Goal: Task Accomplishment & Management: Complete application form

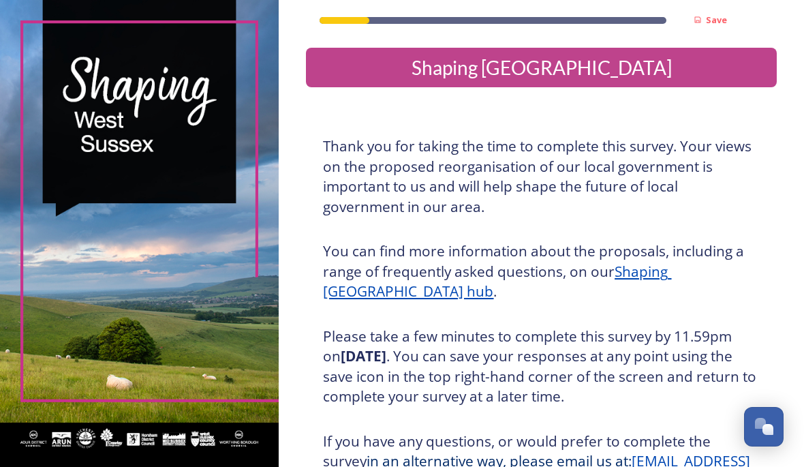
click at [416, 63] on div "Shaping [GEOGRAPHIC_DATA]" at bounding box center [541, 67] width 460 height 29
click at [420, 63] on div "Shaping [GEOGRAPHIC_DATA]" at bounding box center [541, 67] width 460 height 29
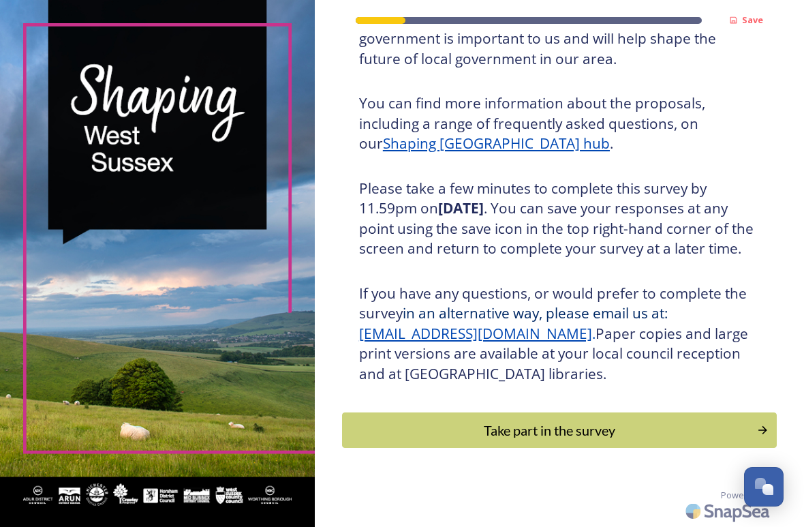
scroll to position [159, 0]
click at [431, 429] on div "Take part in the survey" at bounding box center [550, 430] width 400 height 20
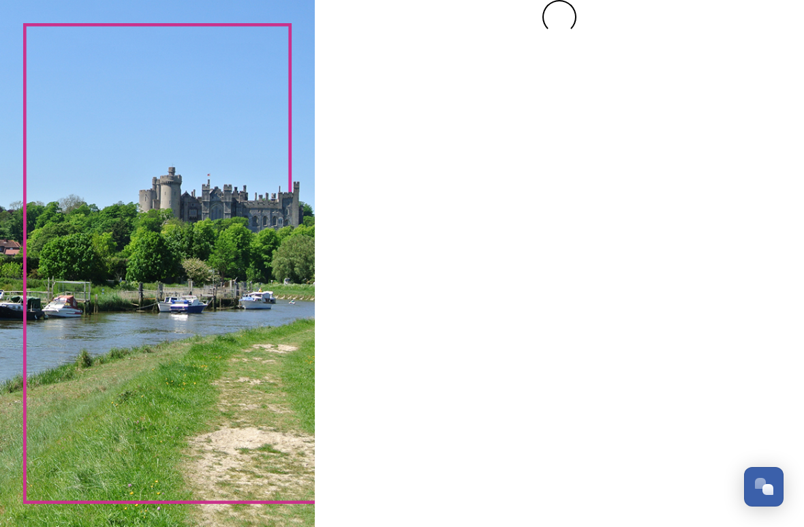
scroll to position [0, 0]
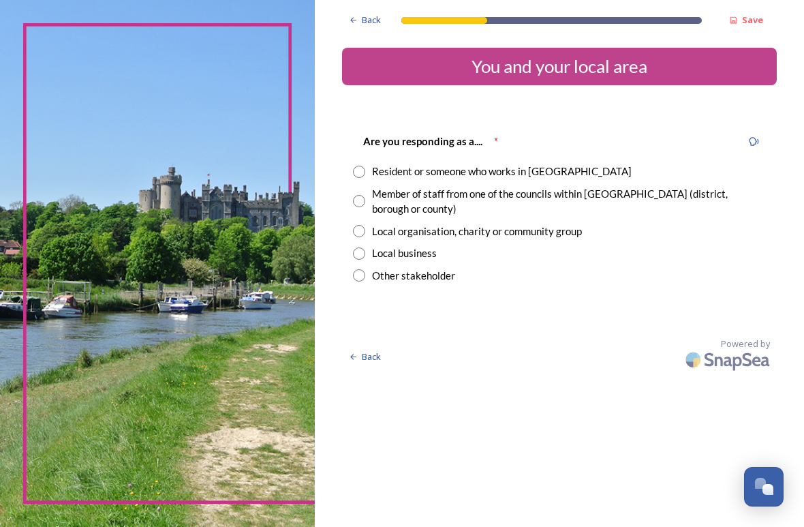
click at [363, 172] on input "radio" at bounding box center [359, 172] width 12 height 12
radio input "true"
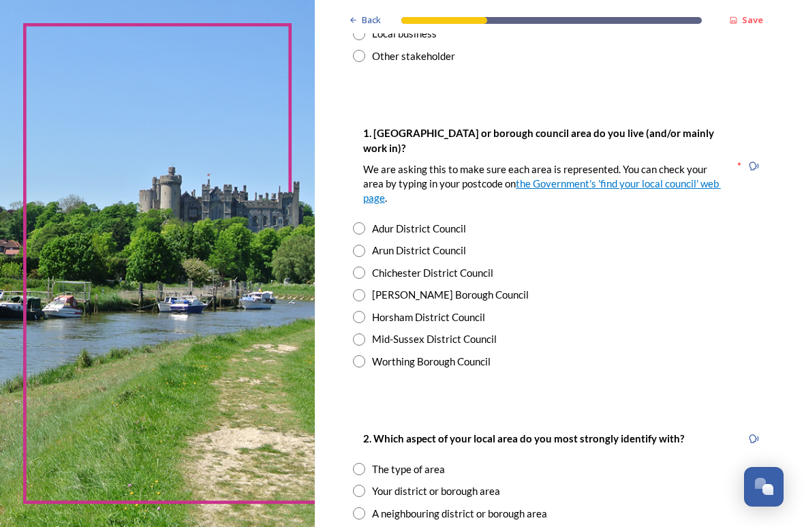
scroll to position [218, 0]
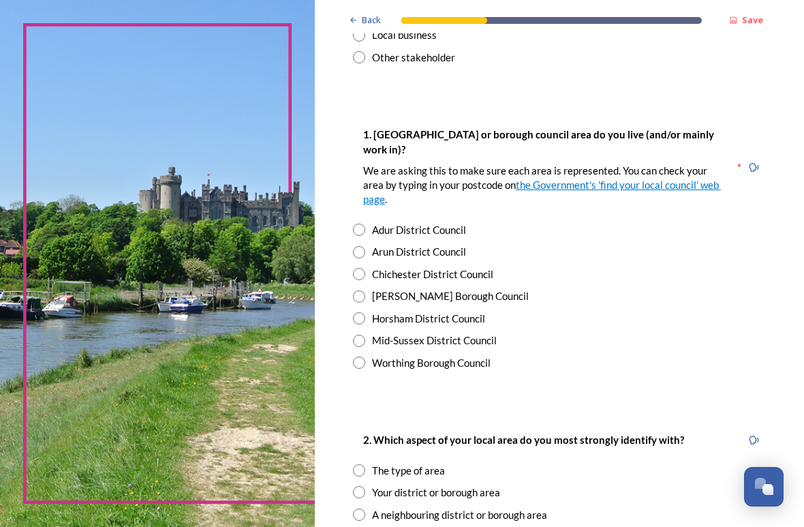
click at [365, 224] on input "radio" at bounding box center [359, 230] width 12 height 12
radio input "true"
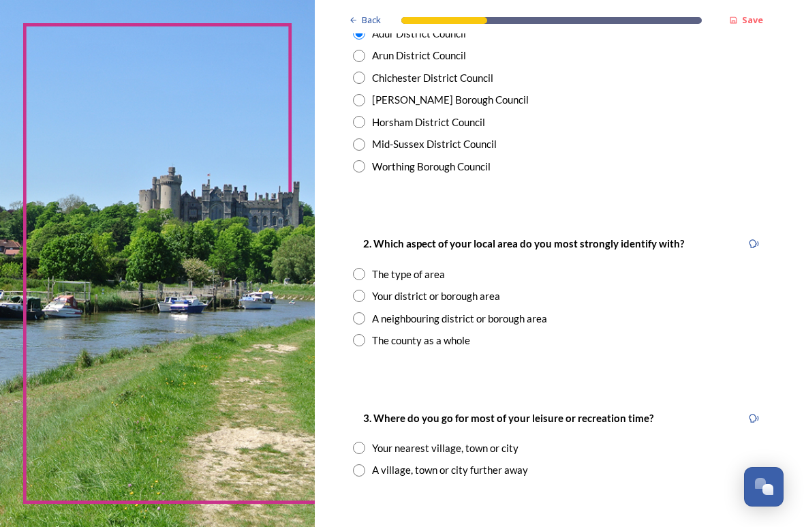
scroll to position [418, 0]
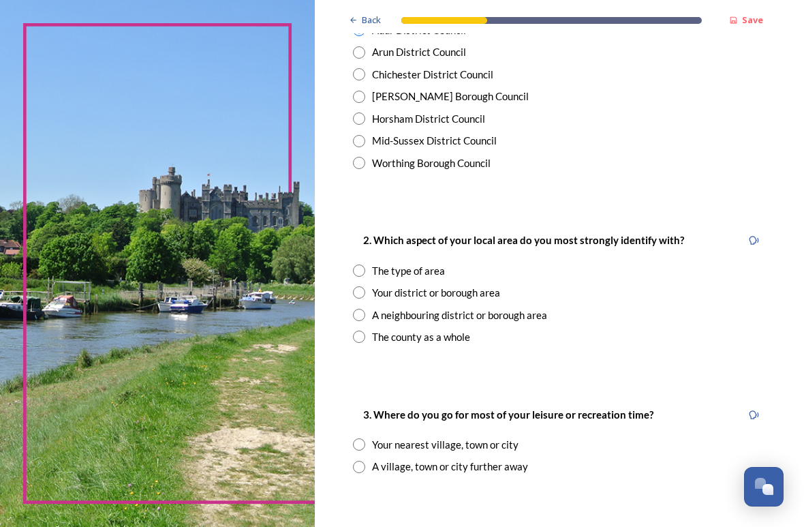
click at [365, 286] on input "radio" at bounding box center [359, 292] width 12 height 12
radio input "true"
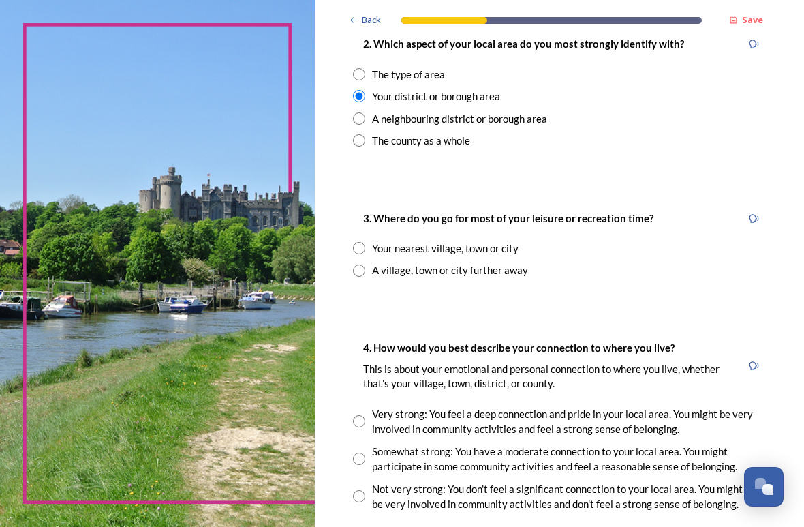
scroll to position [616, 0]
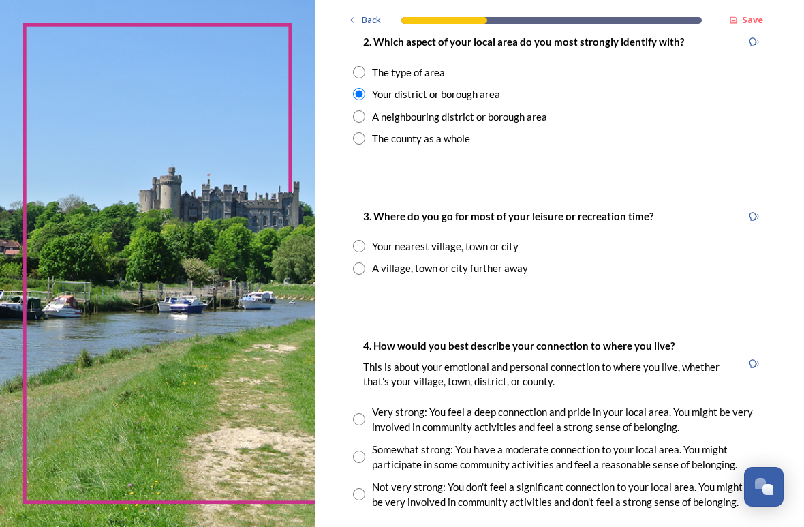
click at [365, 240] on input "radio" at bounding box center [359, 246] width 12 height 12
radio input "true"
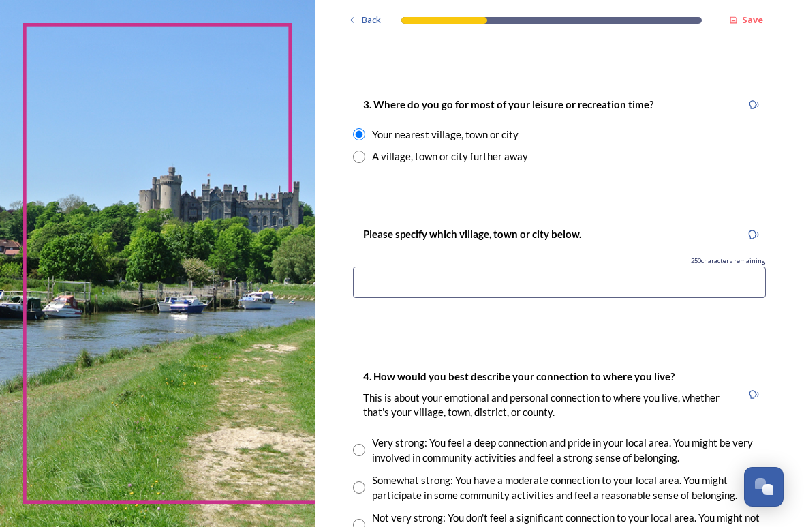
scroll to position [728, 0]
click at [384, 266] on input at bounding box center [559, 281] width 413 height 31
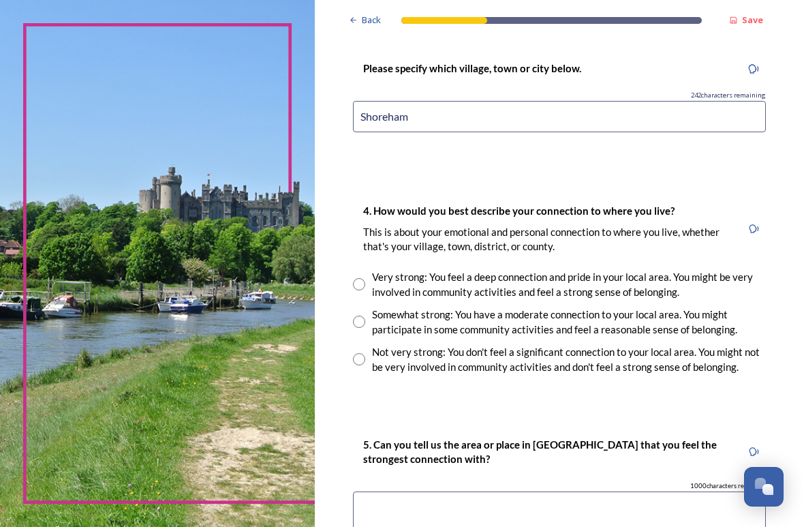
scroll to position [897, 0]
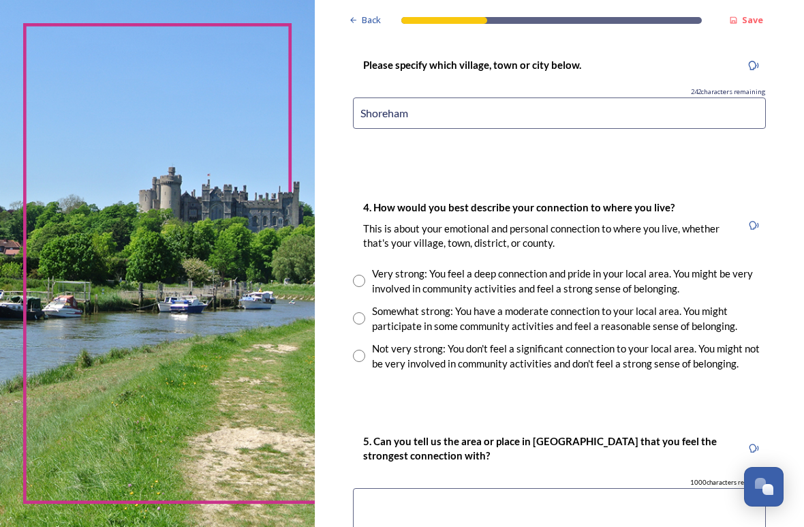
type input "Shoreham"
click at [365, 312] on input "radio" at bounding box center [359, 318] width 12 height 12
radio input "true"
click at [386, 466] on textarea at bounding box center [559, 511] width 413 height 46
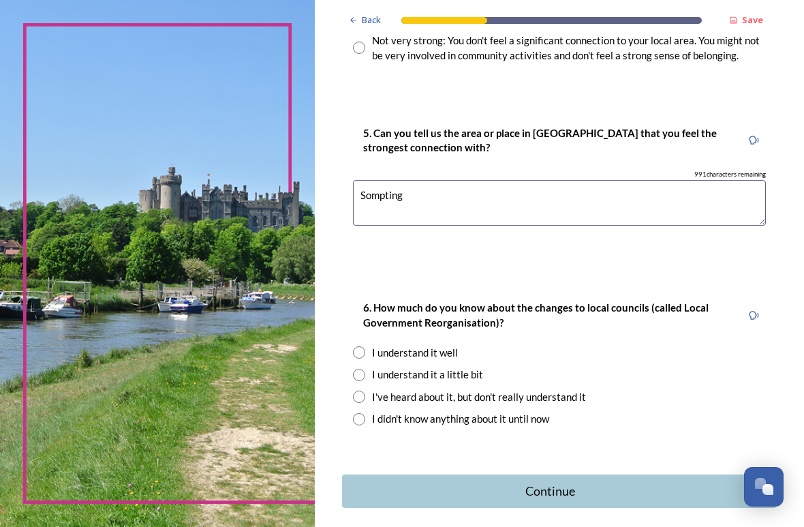
scroll to position [1206, 0]
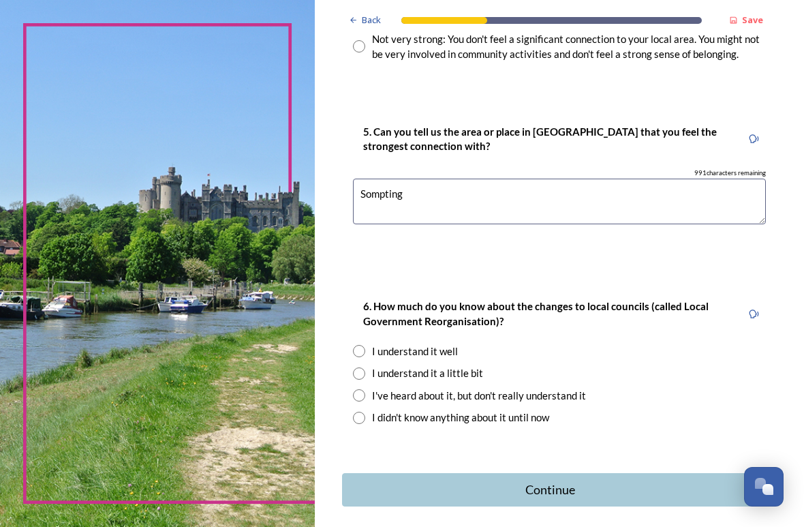
type textarea "Sompting"
click at [365, 345] on input "radio" at bounding box center [359, 351] width 12 height 12
radio input "true"
click at [478, 466] on div "Continue" at bounding box center [550, 490] width 401 height 18
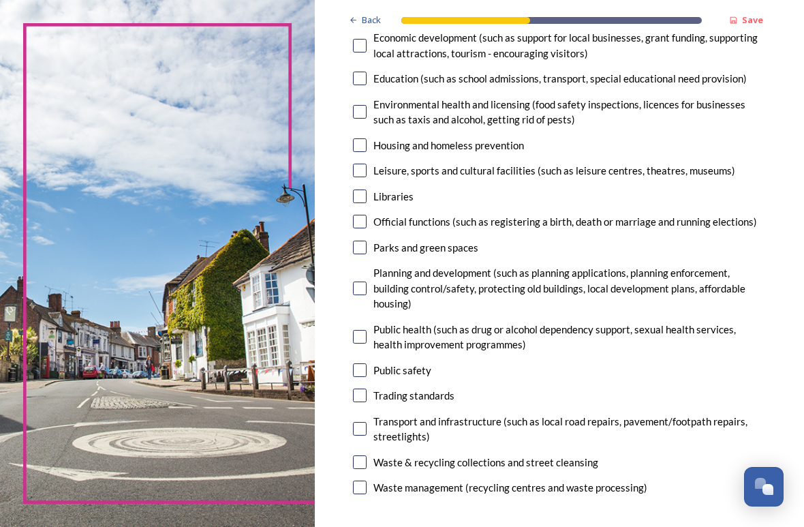
scroll to position [311, 0]
click at [367, 455] on input "checkbox" at bounding box center [360, 462] width 14 height 14
checkbox input "true"
click at [367, 466] on input "checkbox" at bounding box center [360, 488] width 14 height 14
checkbox input "true"
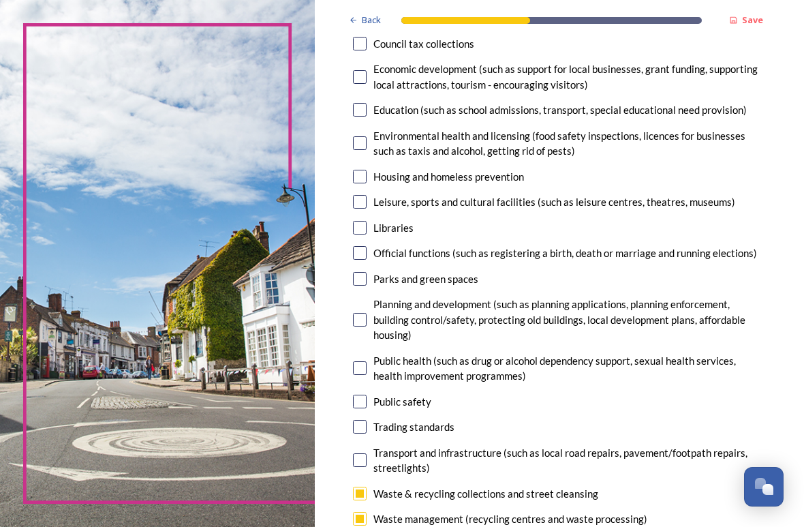
scroll to position [278, 0]
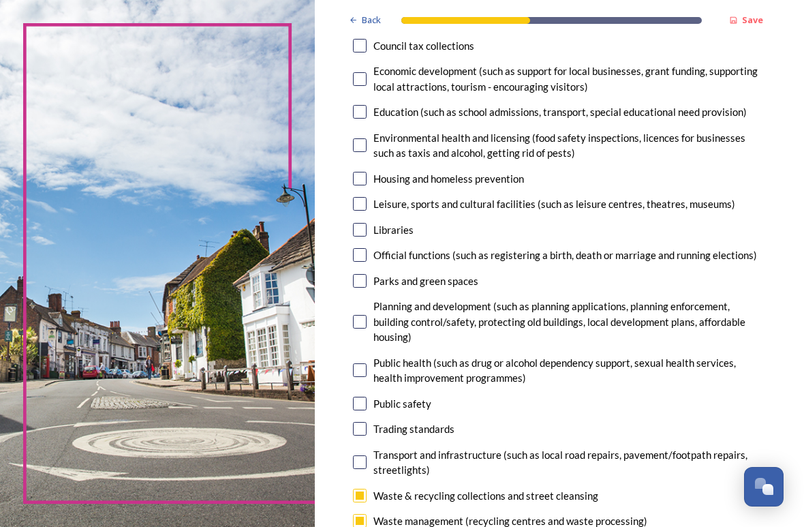
click at [367, 455] on input "checkbox" at bounding box center [360, 462] width 14 height 14
checkbox input "true"
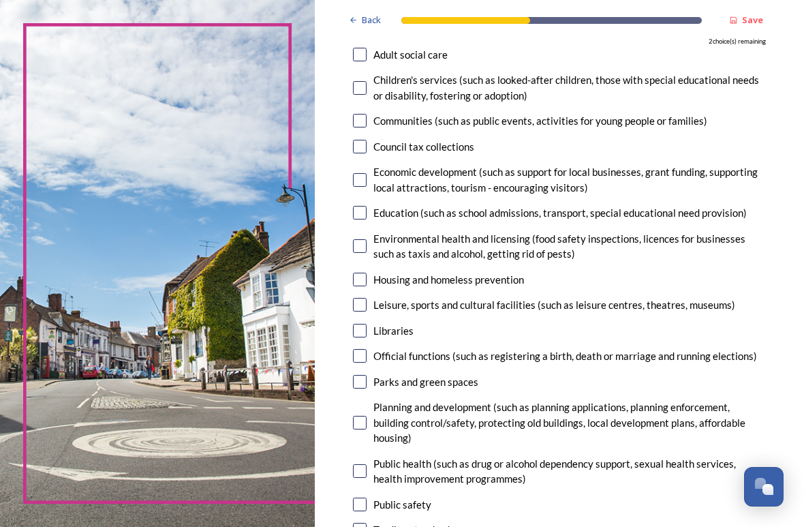
scroll to position [174, 0]
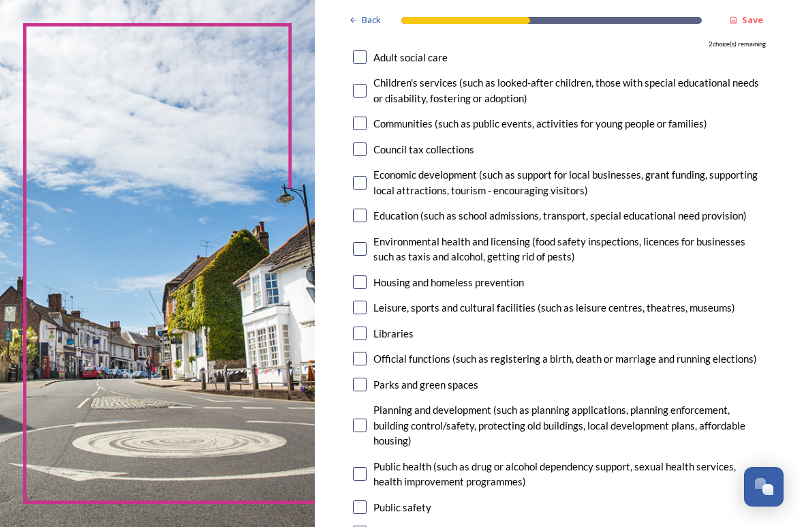
click at [367, 418] on input "checkbox" at bounding box center [360, 425] width 14 height 14
checkbox input "true"
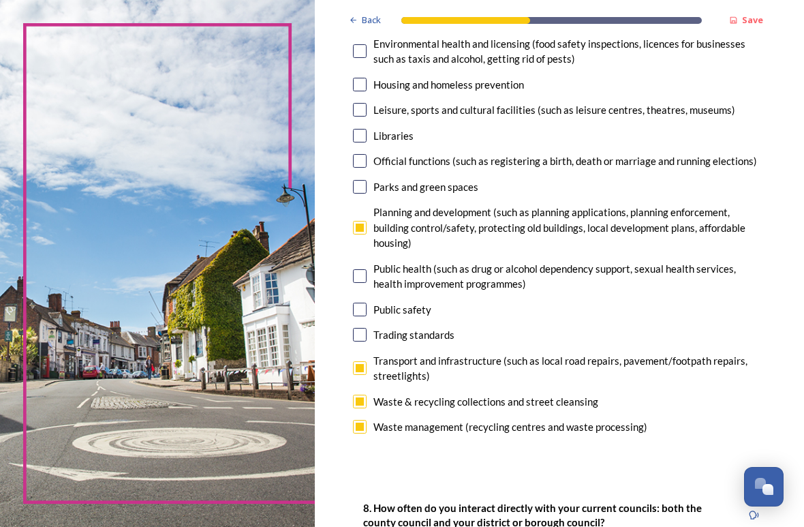
scroll to position [364, 0]
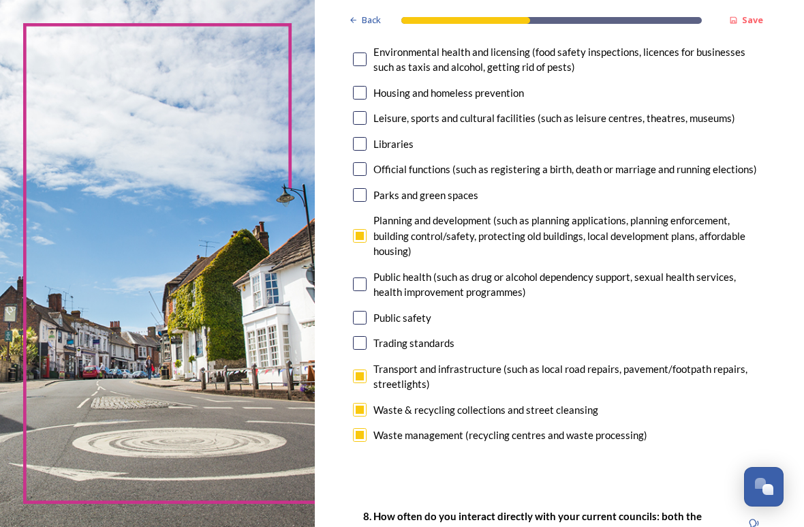
click at [367, 190] on input "checkbox" at bounding box center [360, 195] width 14 height 14
checkbox input "true"
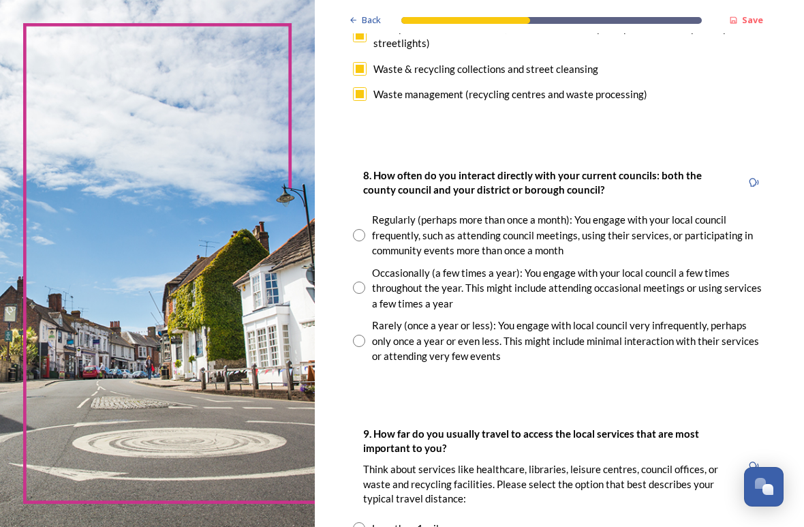
scroll to position [705, 0]
click at [365, 229] on input "radio" at bounding box center [359, 235] width 12 height 12
radio input "true"
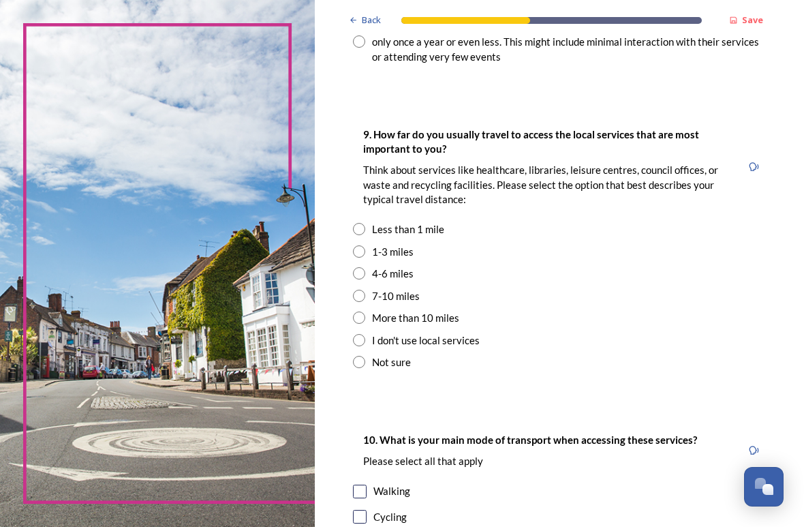
scroll to position [1004, 0]
click at [360, 245] on input "radio" at bounding box center [359, 251] width 12 height 12
radio input "true"
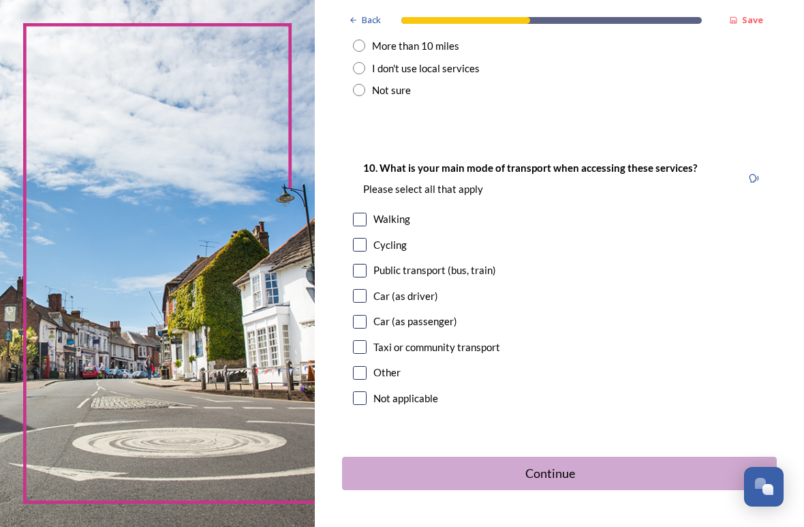
scroll to position [1276, 0]
click at [367, 289] on input "checkbox" at bounding box center [360, 296] width 14 height 14
checkbox input "true"
click at [547, 464] on div "Continue" at bounding box center [550, 473] width 401 height 18
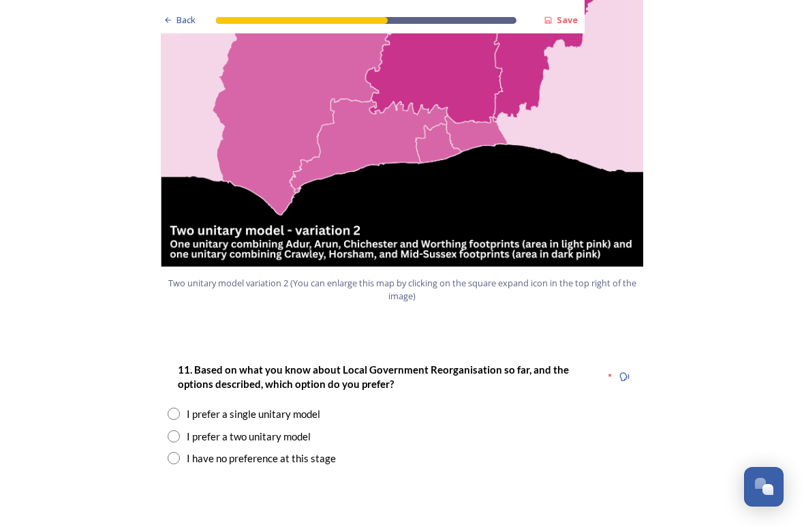
scroll to position [1546, 0]
click at [168, 406] on div "I prefer a single unitary model" at bounding box center [402, 414] width 469 height 16
radio input "true"
click at [173, 430] on input "radio" at bounding box center [174, 436] width 12 height 12
radio input "true"
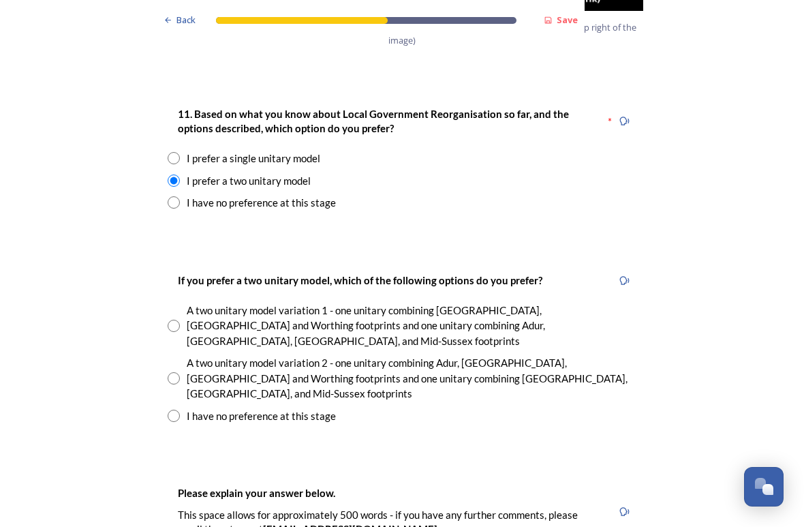
scroll to position [1801, 0]
click at [172, 320] on input "radio" at bounding box center [174, 326] width 12 height 12
radio input "true"
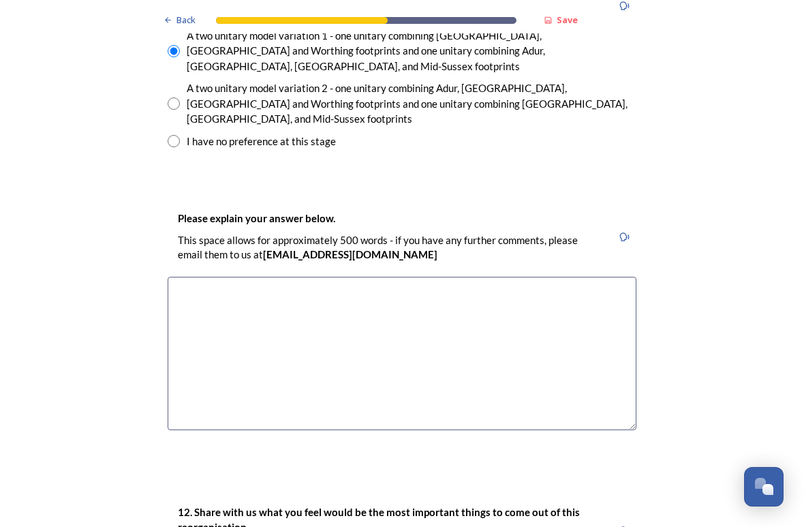
scroll to position [2077, 0]
click at [216, 276] on textarea at bounding box center [402, 352] width 469 height 153
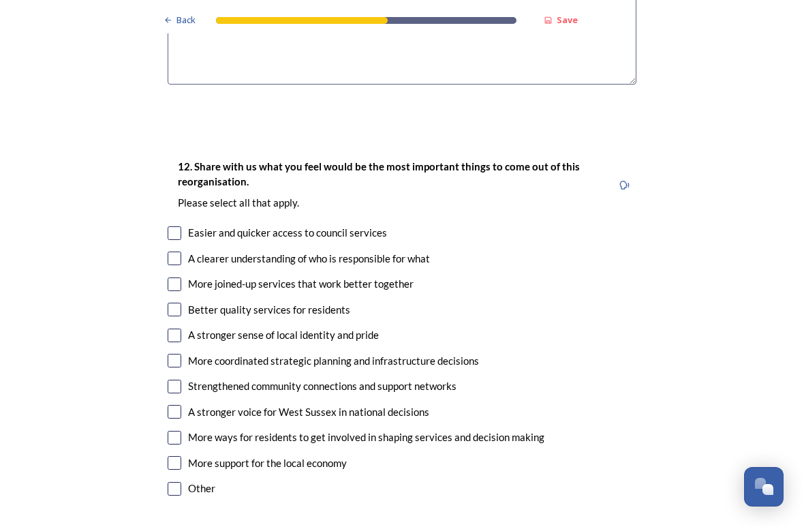
scroll to position [2423, 0]
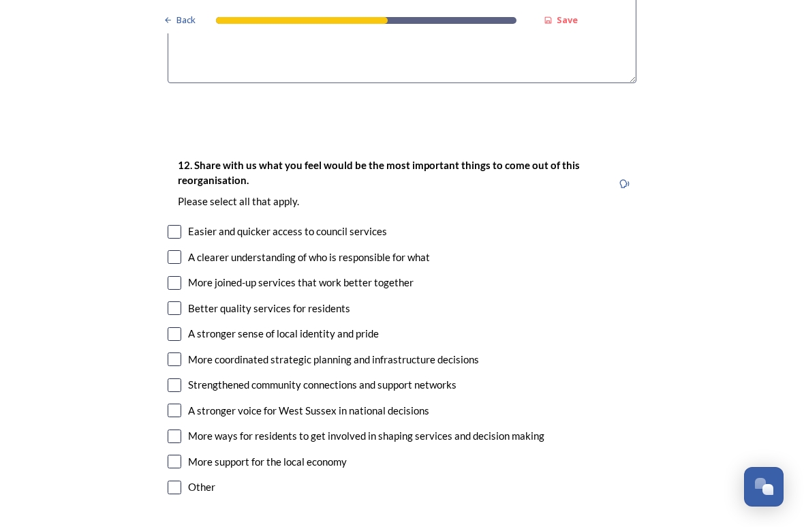
type textarea "As a resident of [GEOGRAPHIC_DATA] I would prefer to be grouped with the counci…"
click at [175, 276] on input "checkbox" at bounding box center [175, 283] width 14 height 14
checkbox input "true"
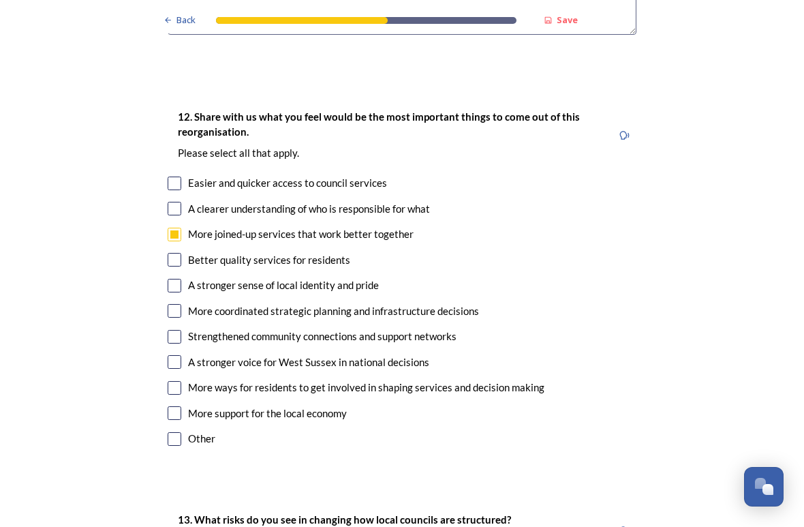
scroll to position [2471, 0]
click at [181, 304] on input "checkbox" at bounding box center [175, 311] width 14 height 14
checkbox input "true"
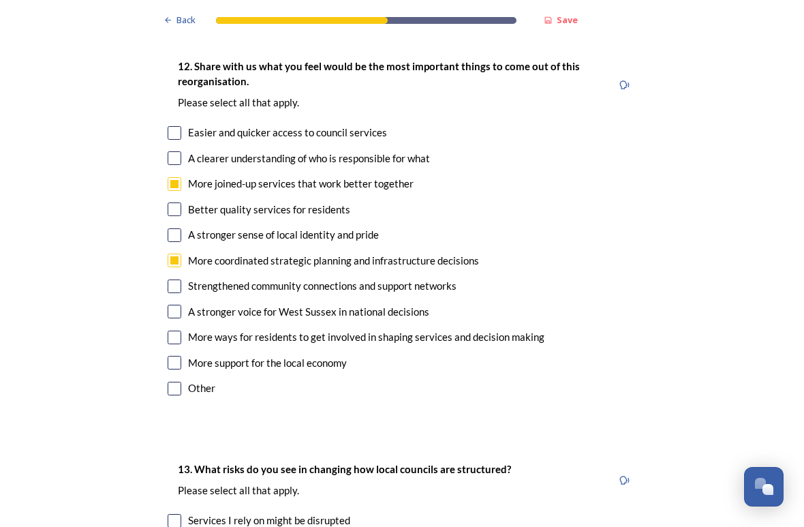
scroll to position [2518, 0]
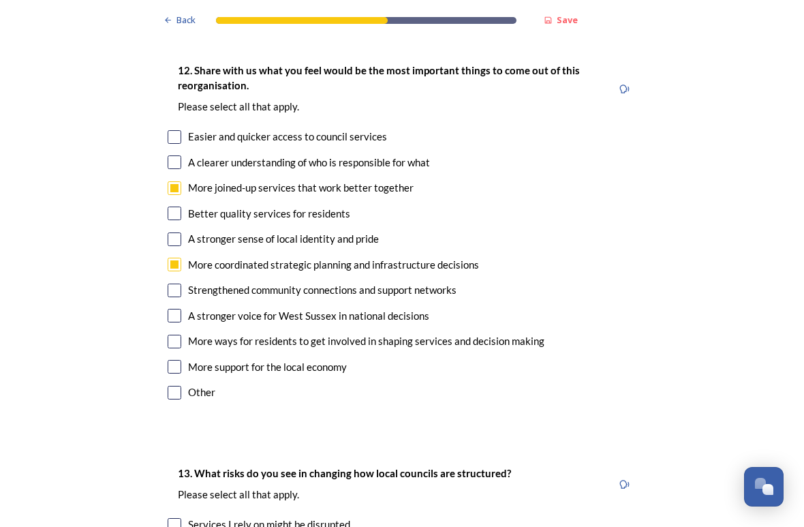
click at [178, 309] on input "checkbox" at bounding box center [175, 316] width 14 height 14
checkbox input "true"
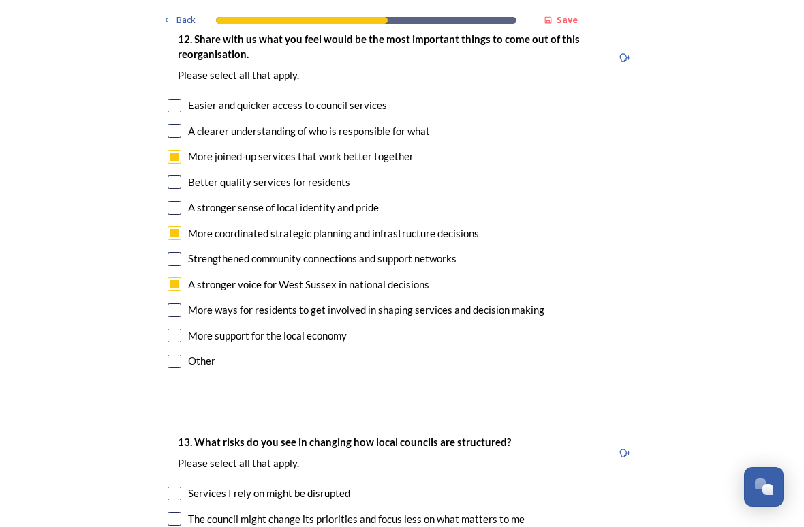
scroll to position [2549, 0]
click at [172, 329] on input "checkbox" at bounding box center [175, 336] width 14 height 14
checkbox input "true"
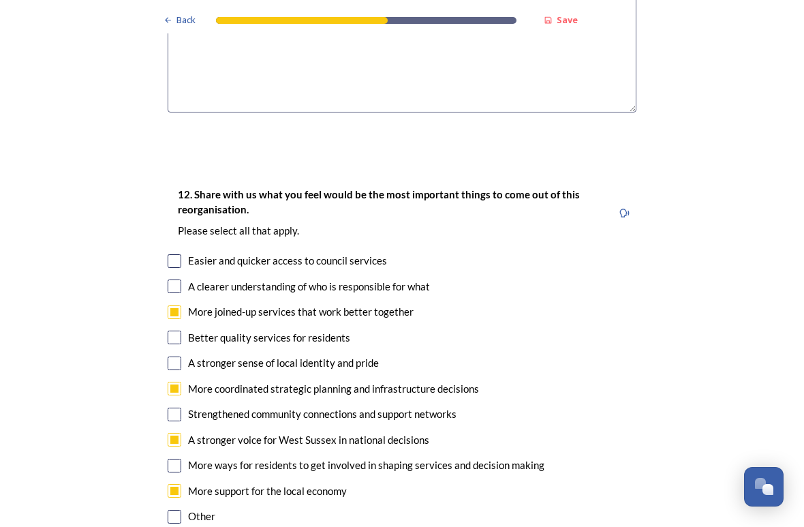
scroll to position [2393, 0]
click at [179, 280] on input "checkbox" at bounding box center [175, 287] width 14 height 14
checkbox input "true"
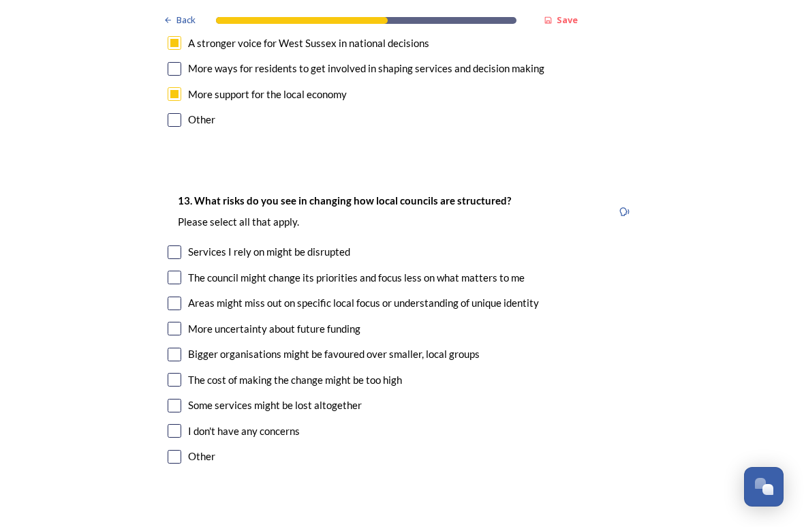
scroll to position [2790, 0]
click at [174, 424] on input "checkbox" at bounding box center [175, 431] width 14 height 14
checkbox input "true"
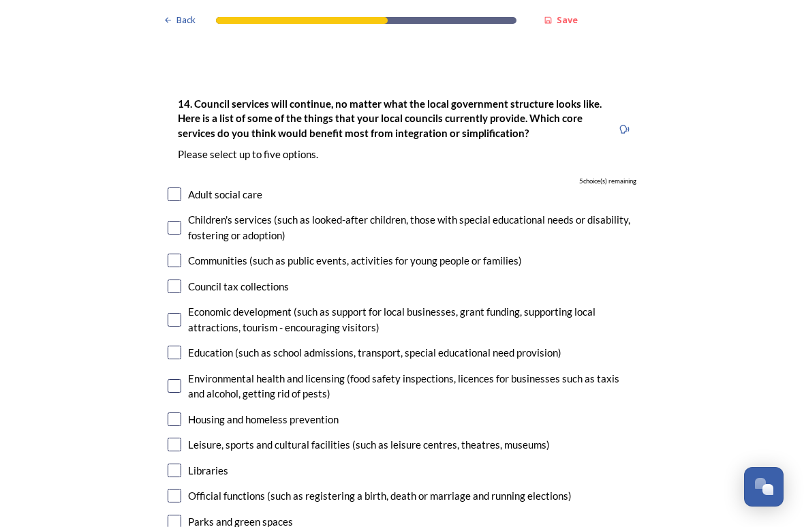
scroll to position [3224, 0]
click at [172, 187] on input "checkbox" at bounding box center [175, 194] width 14 height 14
checkbox input "true"
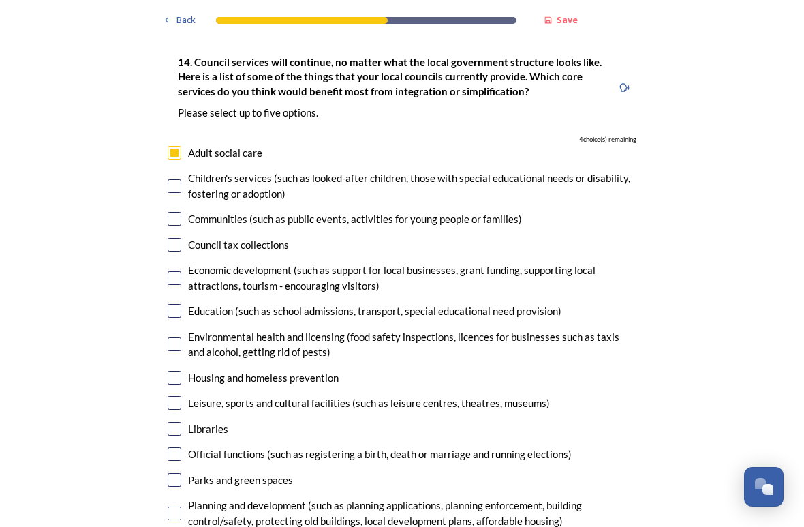
scroll to position [3265, 0]
click at [175, 179] on input "checkbox" at bounding box center [175, 186] width 14 height 14
checkbox input "true"
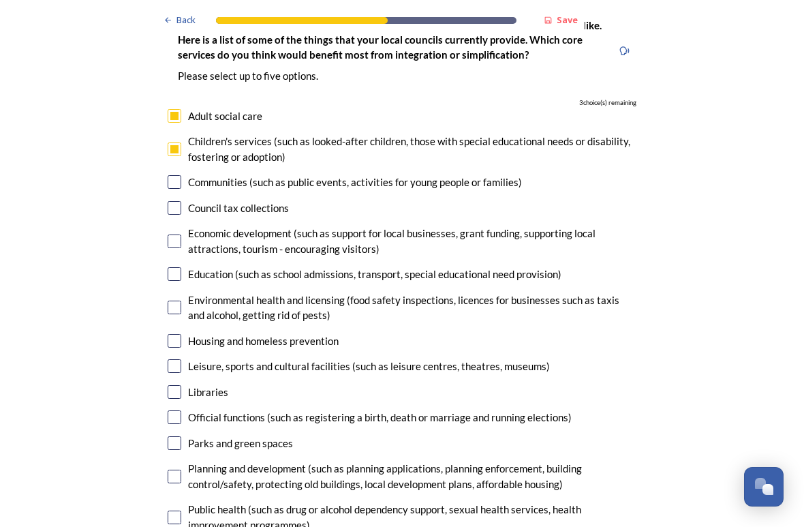
scroll to position [3302, 0]
click at [174, 235] on input "checkbox" at bounding box center [175, 242] width 14 height 14
checkbox input "true"
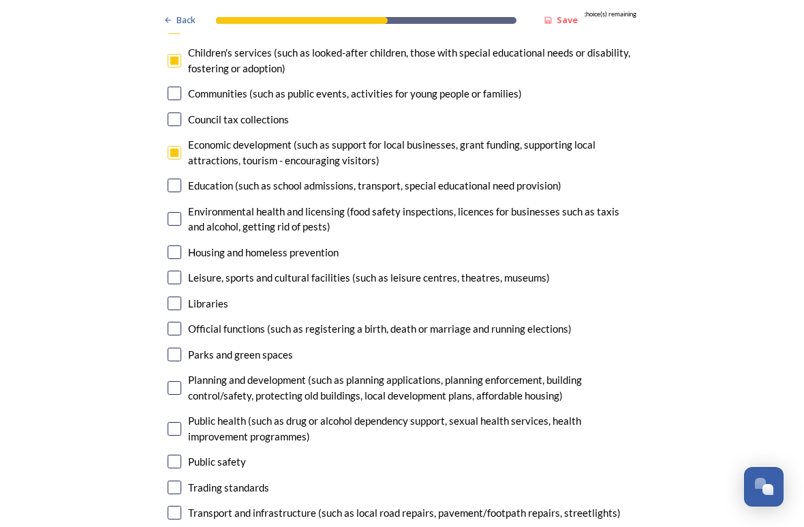
scroll to position [3391, 0]
click at [175, 245] on input "checkbox" at bounding box center [175, 252] width 14 height 14
checkbox input "true"
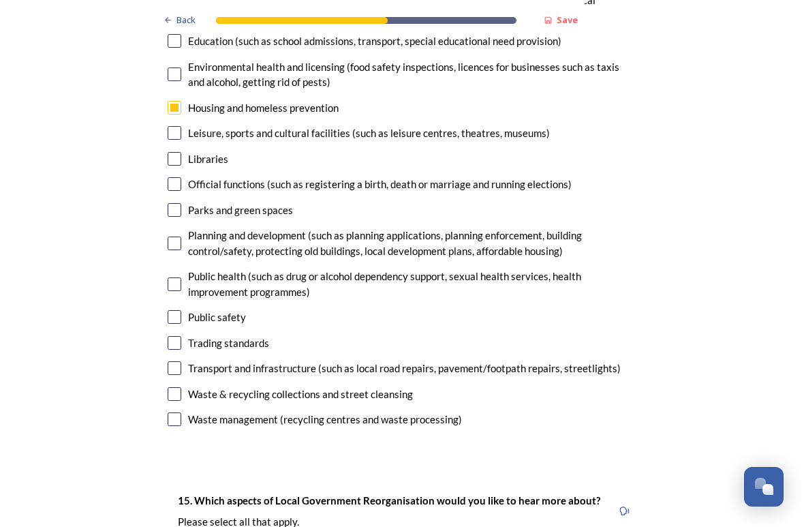
scroll to position [3535, 0]
click at [178, 237] on input "checkbox" at bounding box center [175, 244] width 14 height 14
checkbox input "true"
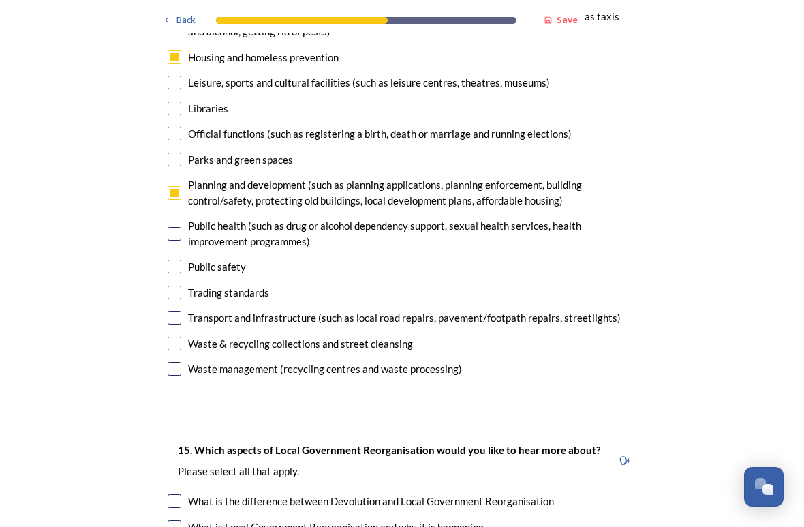
scroll to position [3586, 0]
click at [178, 311] on input "checkbox" at bounding box center [175, 318] width 14 height 14
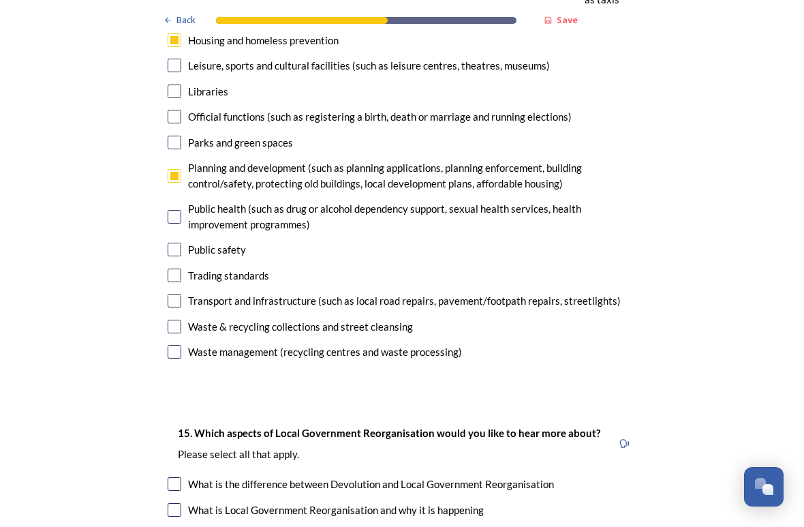
click at [179, 294] on input "checkbox" at bounding box center [175, 301] width 14 height 14
checkbox input "false"
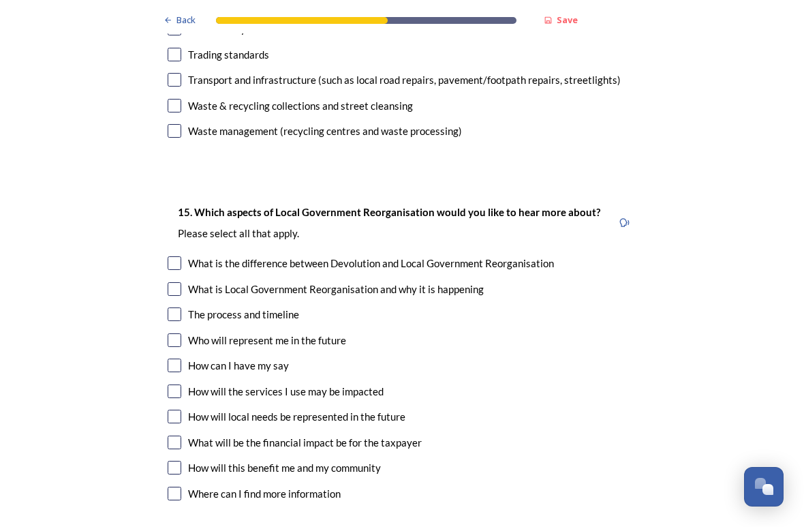
scroll to position [3826, 0]
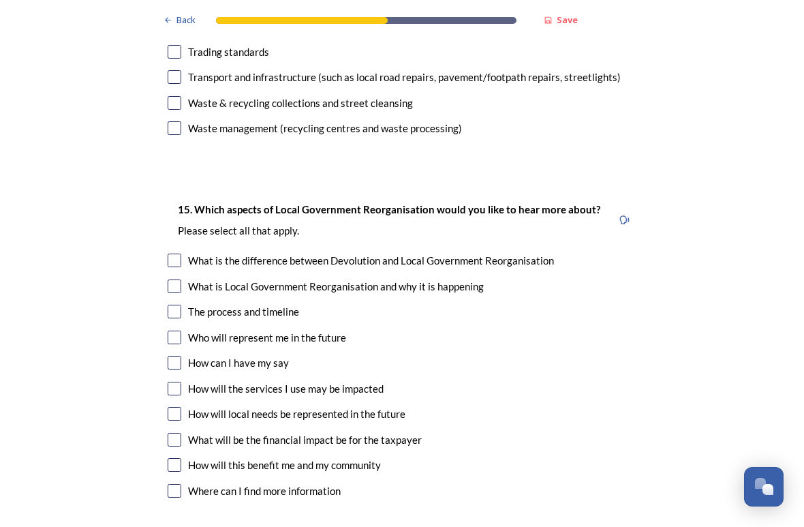
click at [179, 254] on input "checkbox" at bounding box center [175, 261] width 14 height 14
checkbox input "true"
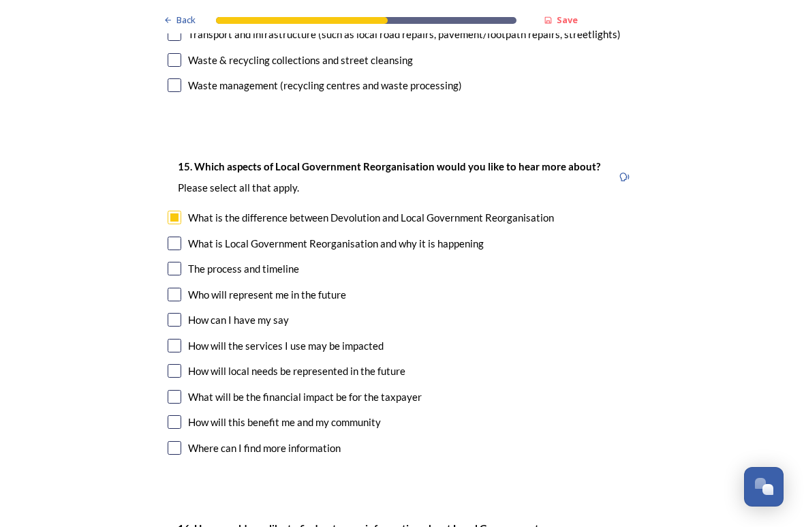
scroll to position [3869, 0]
click at [174, 237] on input "checkbox" at bounding box center [175, 244] width 14 height 14
checkbox input "true"
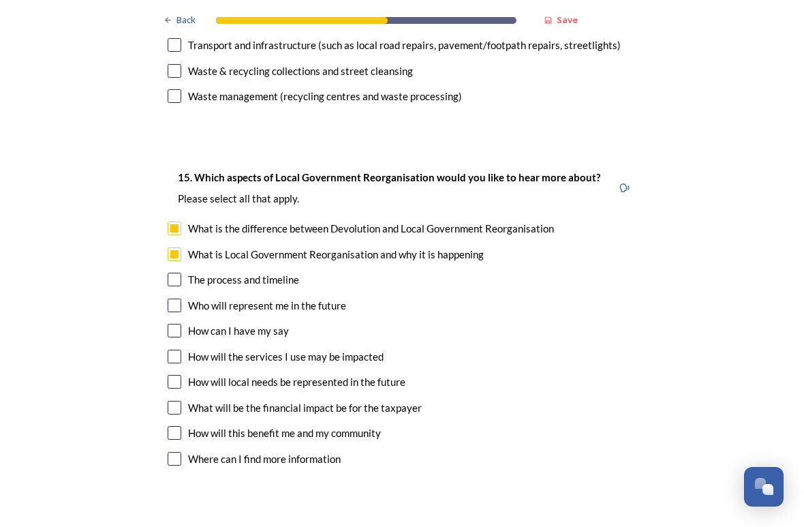
click at [179, 273] on input "checkbox" at bounding box center [175, 280] width 14 height 14
checkbox input "true"
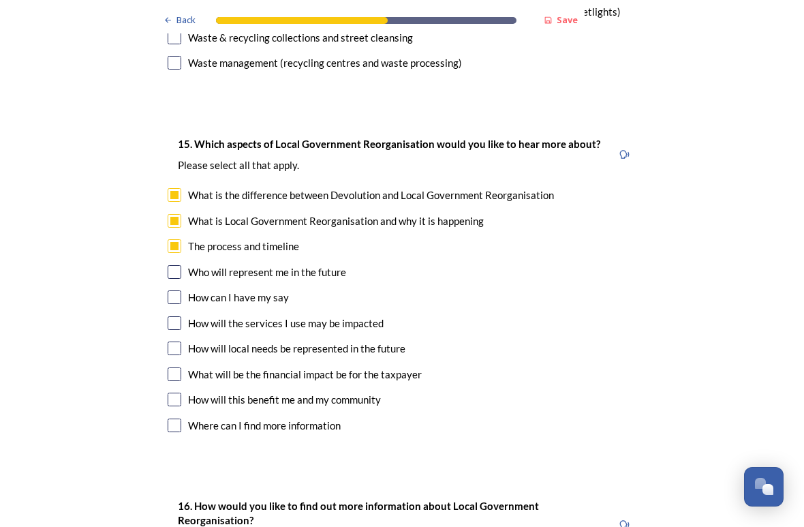
scroll to position [3892, 0]
click at [178, 265] on input "checkbox" at bounding box center [175, 272] width 14 height 14
checkbox input "true"
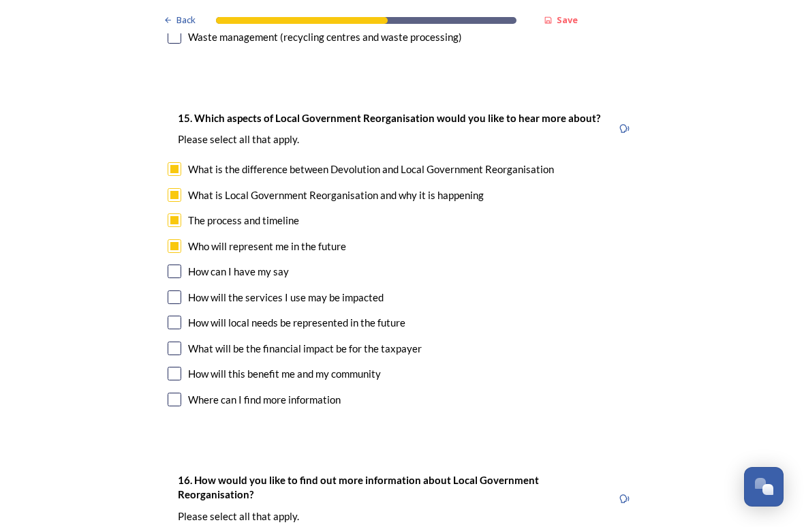
click at [177, 264] on input "checkbox" at bounding box center [175, 271] width 14 height 14
checkbox input "true"
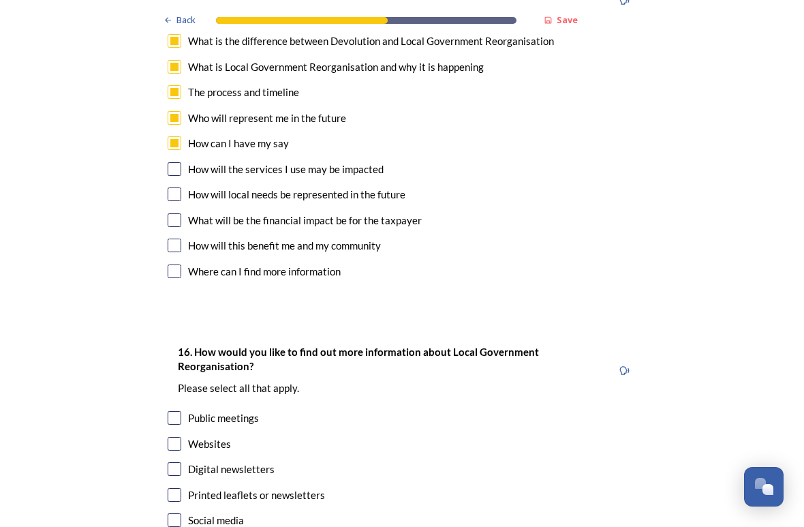
scroll to position [4040, 0]
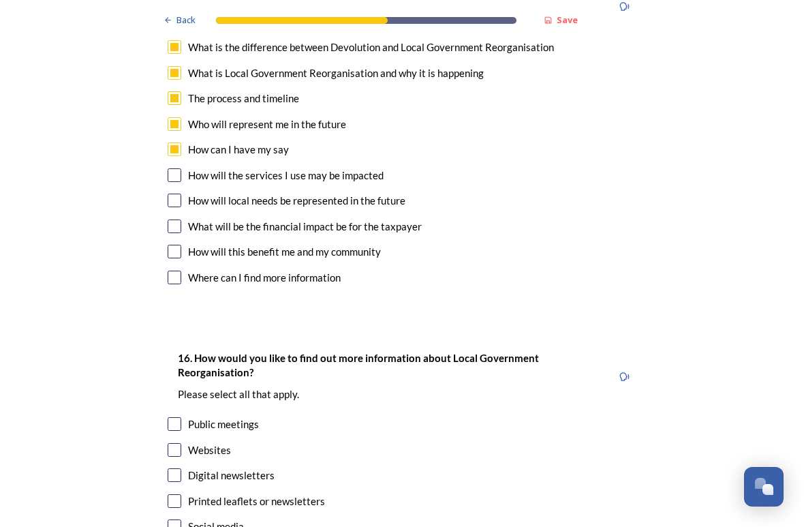
click at [177, 271] on input "checkbox" at bounding box center [175, 278] width 14 height 14
checkbox input "true"
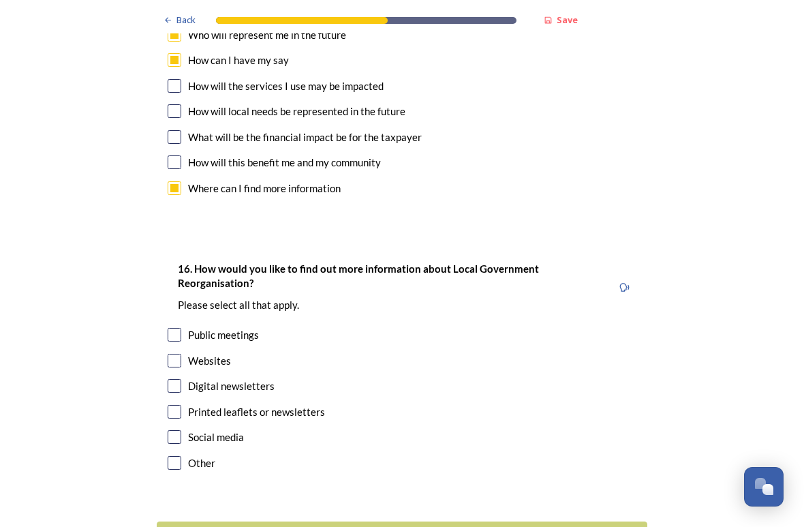
scroll to position [4128, 0]
click at [180, 380] on input "checkbox" at bounding box center [175, 387] width 14 height 14
checkbox input "true"
click at [177, 354] on input "checkbox" at bounding box center [175, 361] width 14 height 14
checkbox input "true"
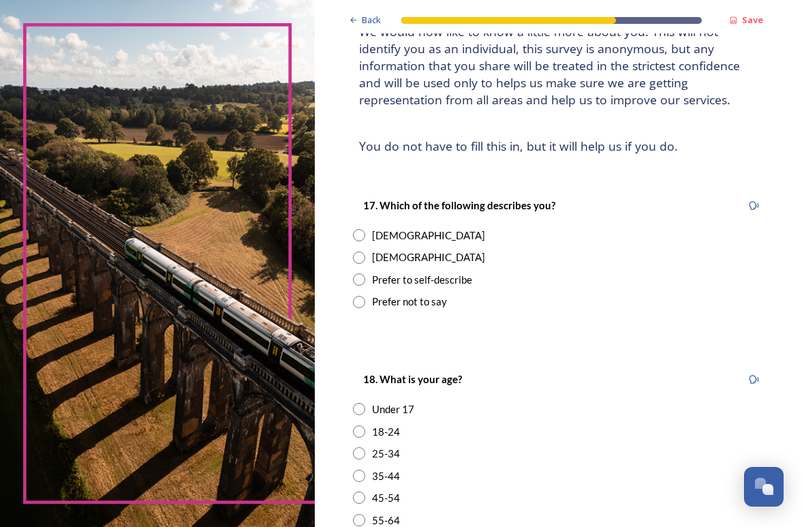
scroll to position [111, 0]
click at [362, 253] on input "radio" at bounding box center [359, 258] width 12 height 12
radio input "true"
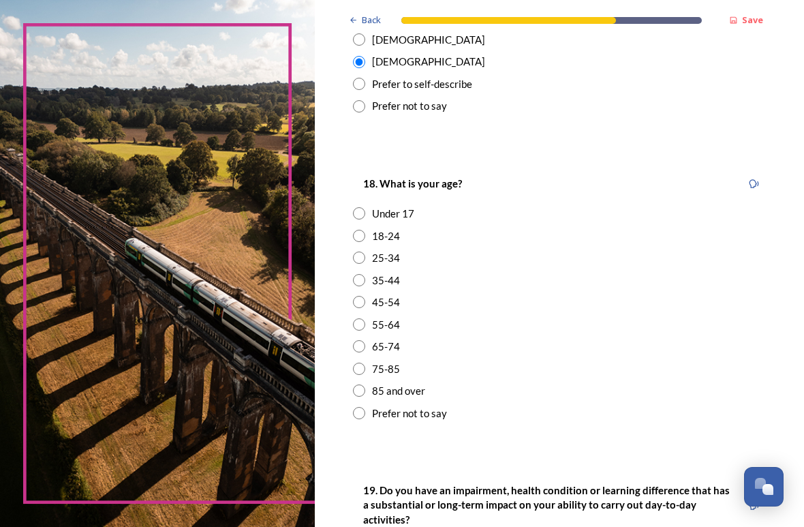
scroll to position [307, 0]
click at [365, 296] on input "radio" at bounding box center [359, 302] width 12 height 12
radio input "true"
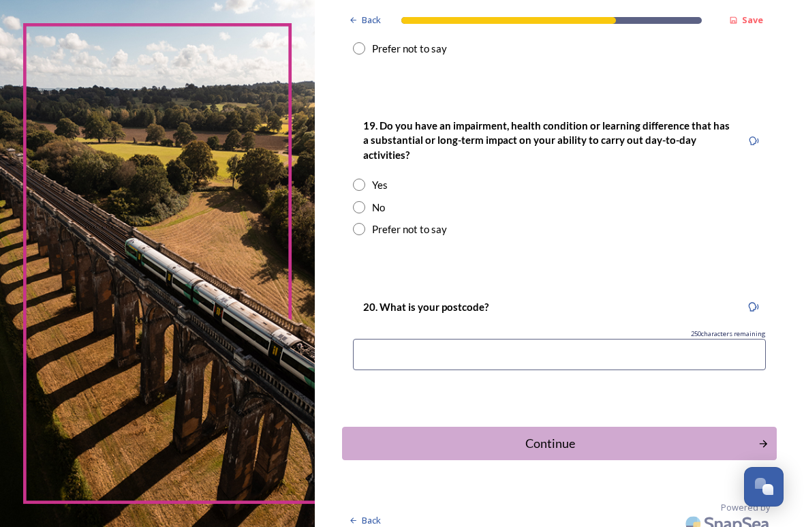
scroll to position [671, 0]
click at [487, 350] on input at bounding box center [559, 354] width 413 height 31
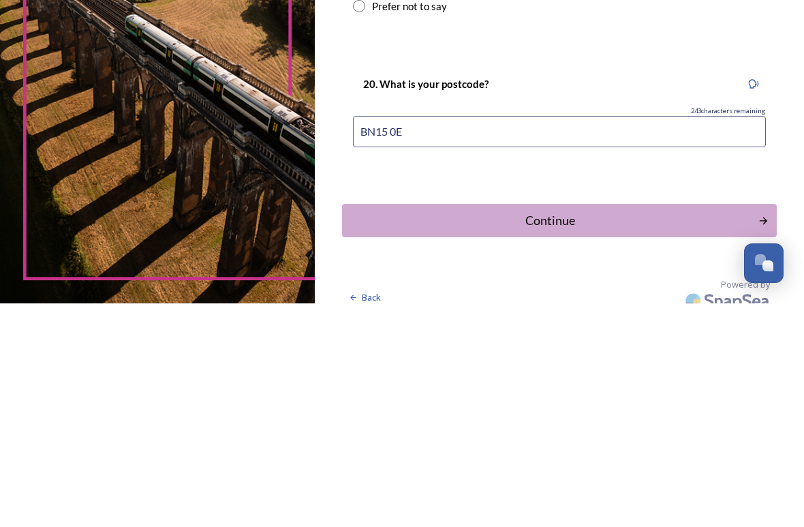
type input "BN15 0EB"
click at [463, 435] on div "Continue" at bounding box center [550, 444] width 401 height 18
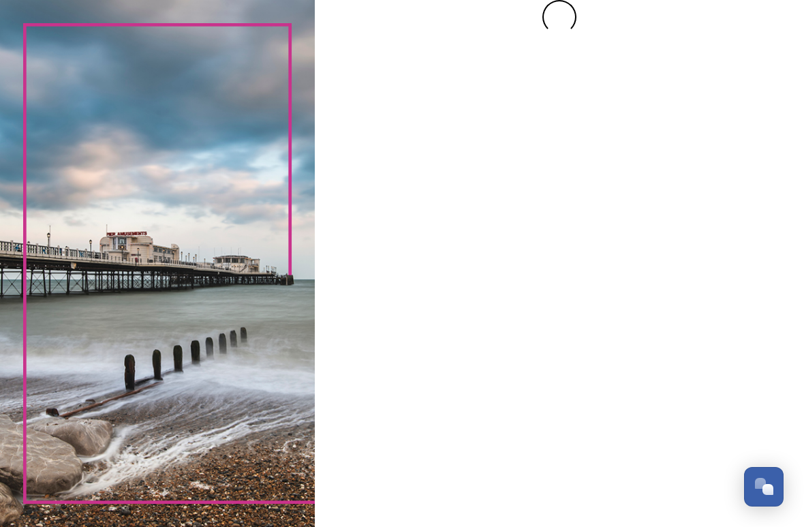
scroll to position [0, 0]
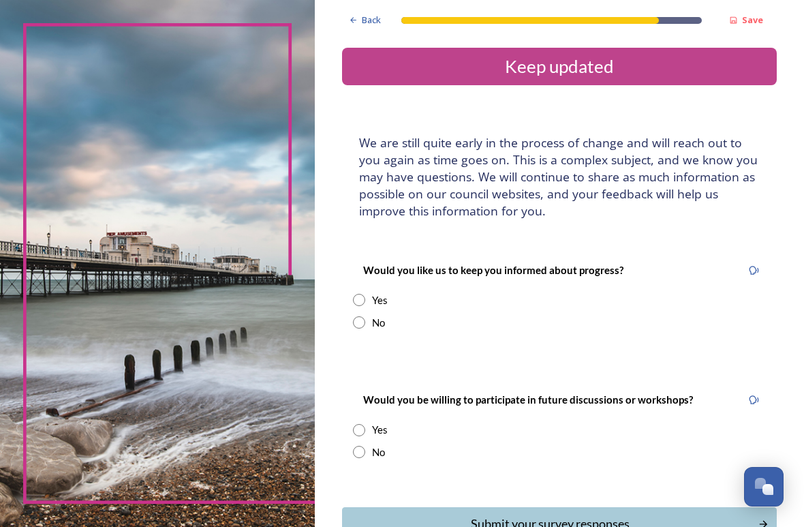
click at [365, 300] on input "radio" at bounding box center [359, 300] width 12 height 12
radio input "true"
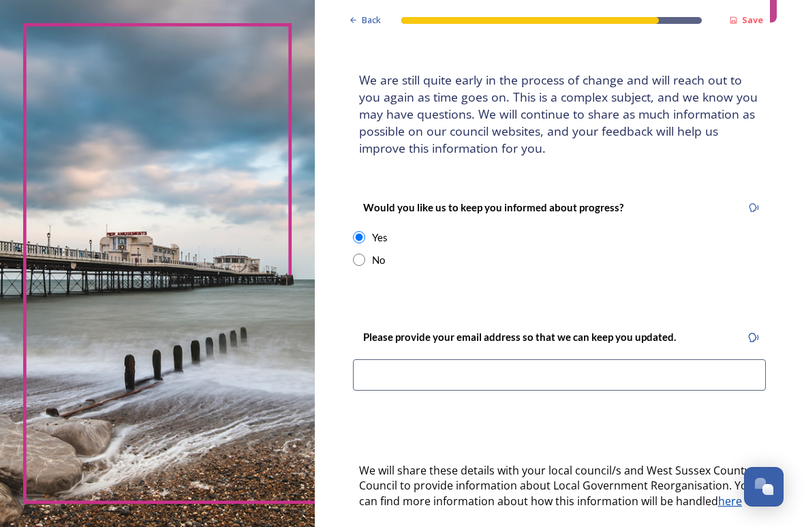
scroll to position [63, 0]
click at [393, 367] on input at bounding box center [559, 374] width 413 height 31
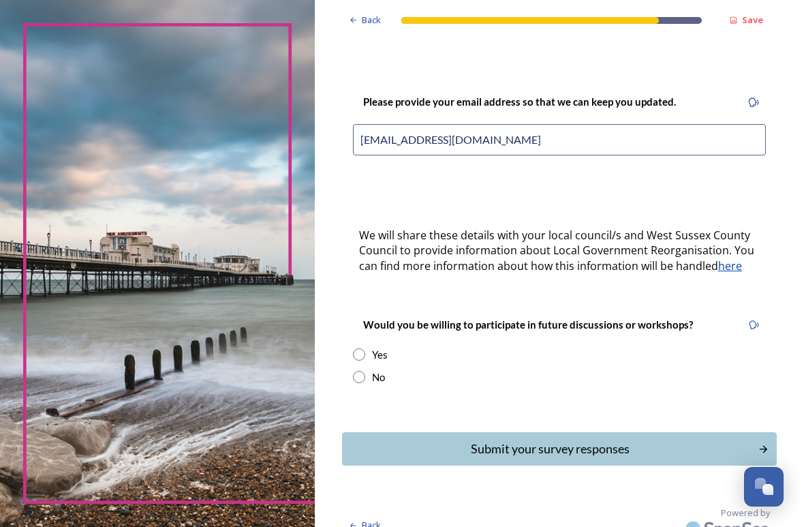
scroll to position [299, 0]
type input "[EMAIL_ADDRESS][DOMAIN_NAME]"
click at [361, 348] on input "radio" at bounding box center [359, 354] width 12 height 12
radio input "true"
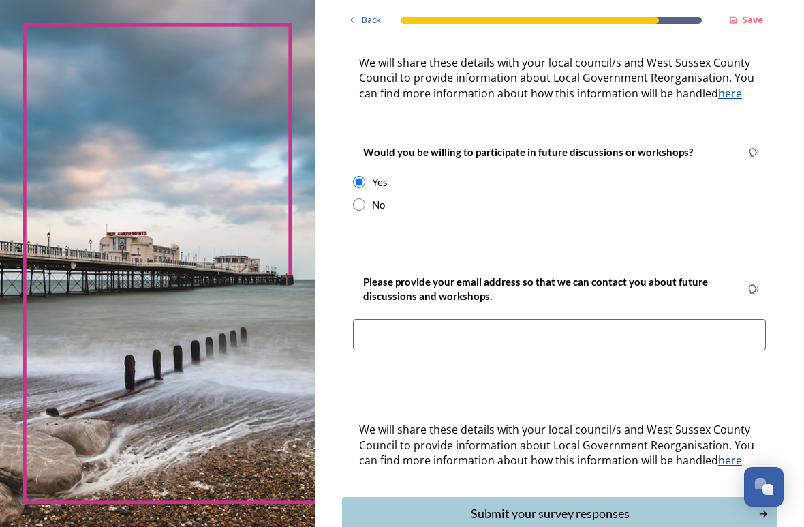
scroll to position [470, 0]
click at [402, 323] on input at bounding box center [559, 334] width 413 height 31
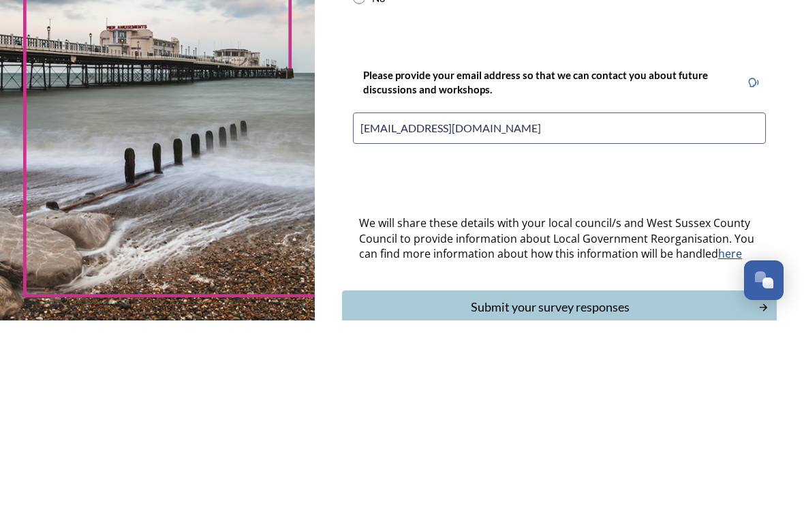
type input "[EMAIL_ADDRESS][DOMAIN_NAME]"
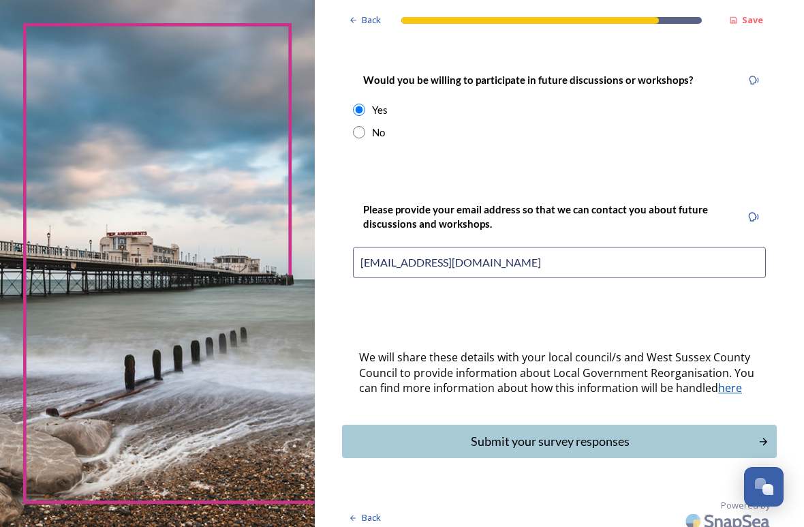
scroll to position [542, 0]
click at [416, 433] on div "Submit your survey responses" at bounding box center [550, 442] width 401 height 18
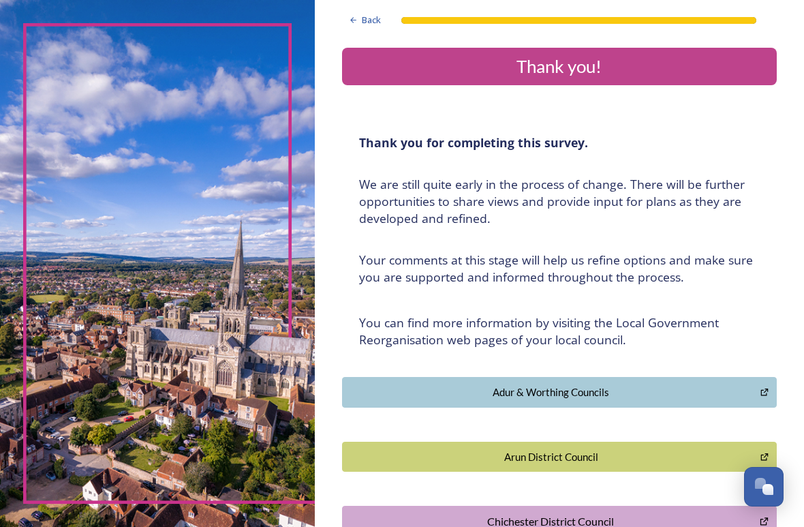
scroll to position [0, 0]
